Goal: Information Seeking & Learning: Learn about a topic

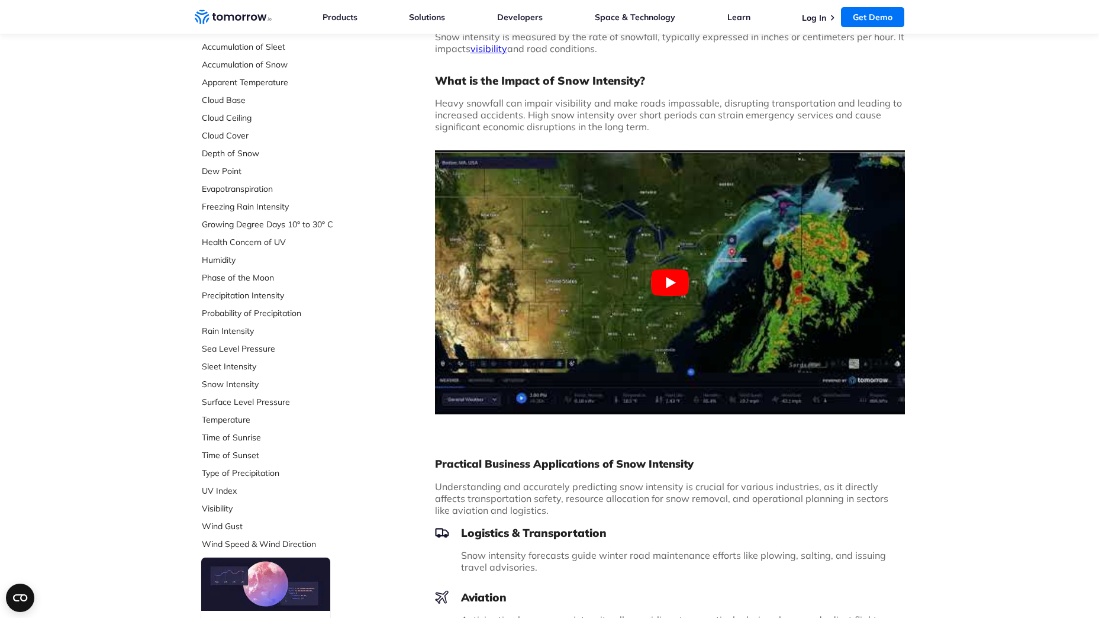
scroll to position [178, 0]
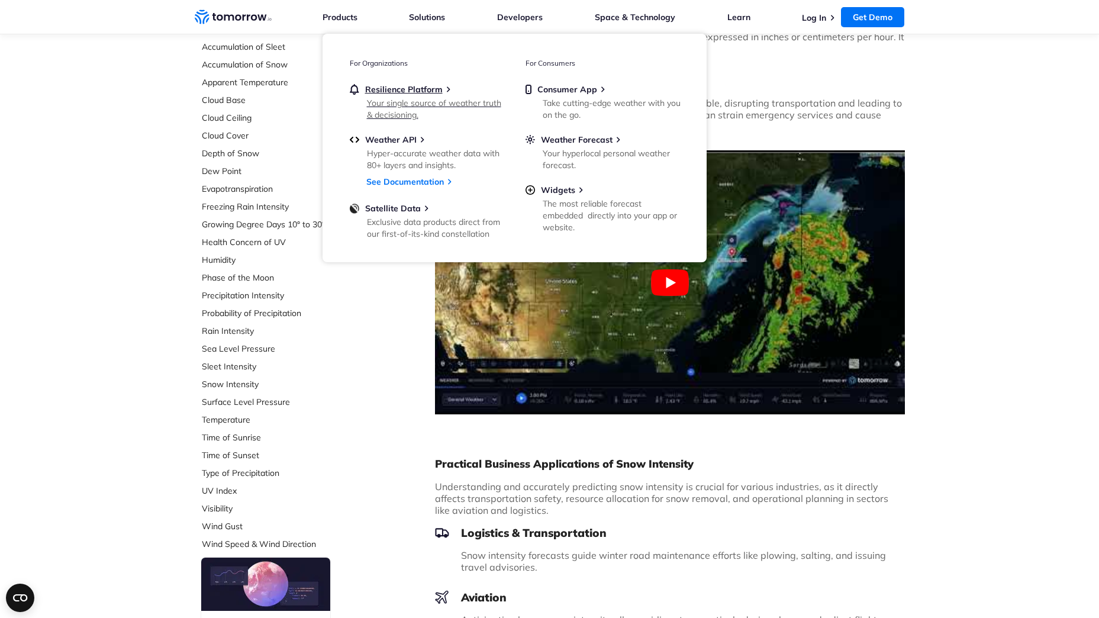
click at [388, 104] on div "Your single source of weather truth & decisioning." at bounding box center [436, 109] width 138 height 24
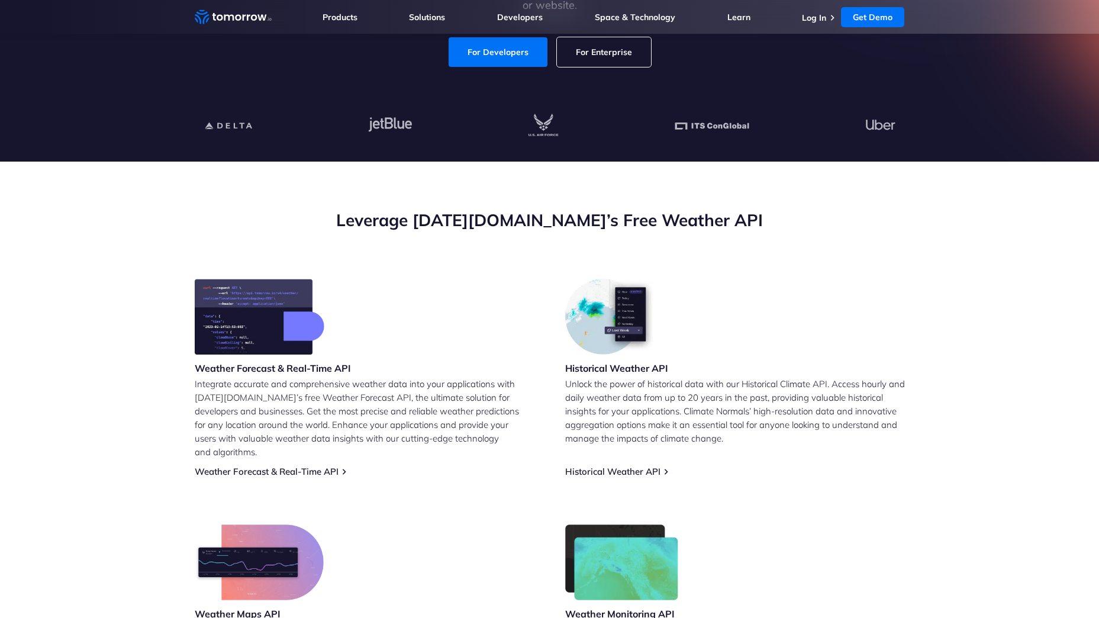
scroll to position [355, 0]
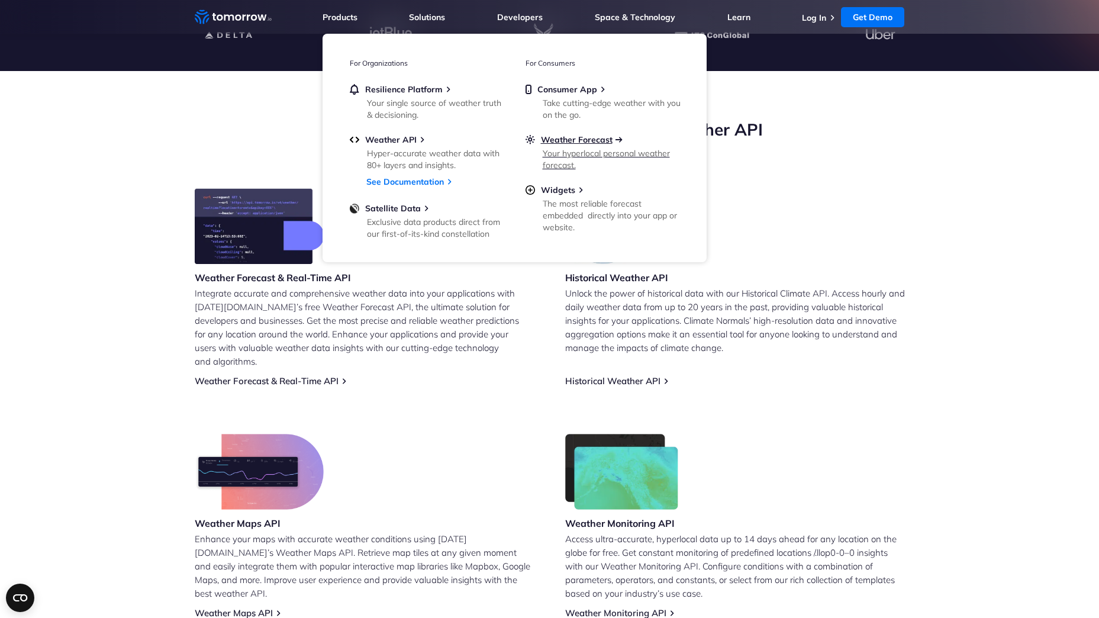
click at [555, 142] on span "Weather Forecast" at bounding box center [577, 139] width 72 height 11
click at [565, 208] on div "The most reliable forecast embedded  directly into your app or website." at bounding box center [612, 216] width 138 height 36
click at [392, 99] on div "Your single source of weather truth & decisioning." at bounding box center [436, 109] width 138 height 24
